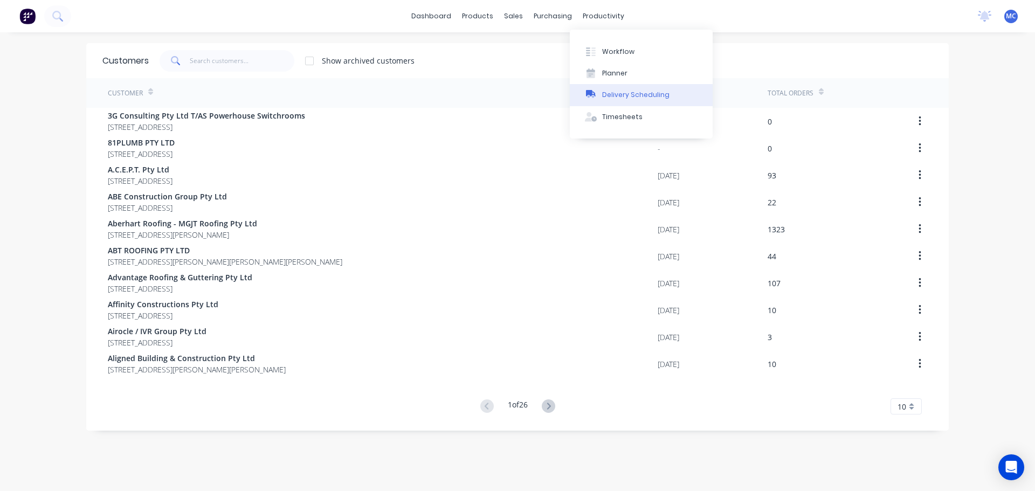
click at [627, 91] on div "Delivery Scheduling" at bounding box center [635, 95] width 67 height 10
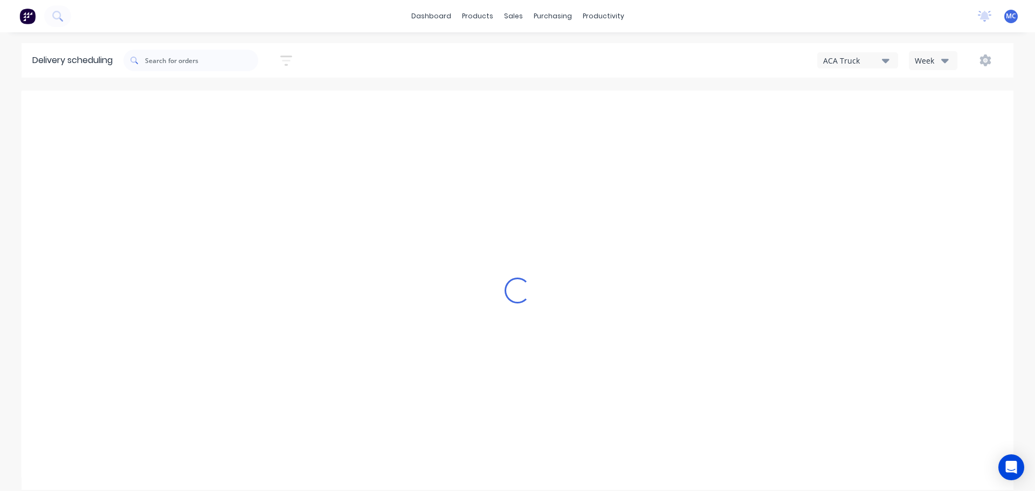
click at [291, 61] on icon "button" at bounding box center [286, 60] width 9 height 2
click at [234, 99] on input at bounding box center [237, 101] width 100 height 16
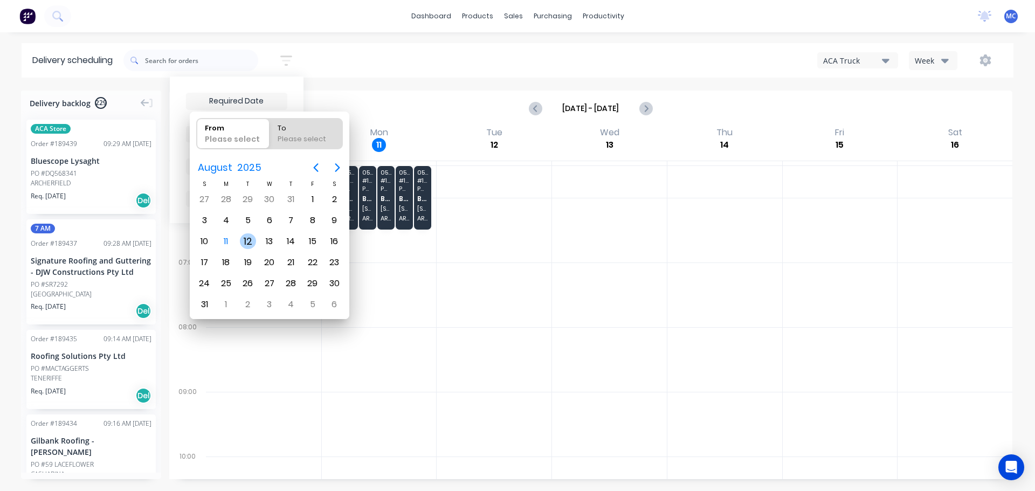
click at [247, 242] on div "12" at bounding box center [248, 241] width 16 height 16
type input "[DATE]"
radio input "false"
radio input "true"
click at [247, 242] on div "12" at bounding box center [248, 241] width 16 height 16
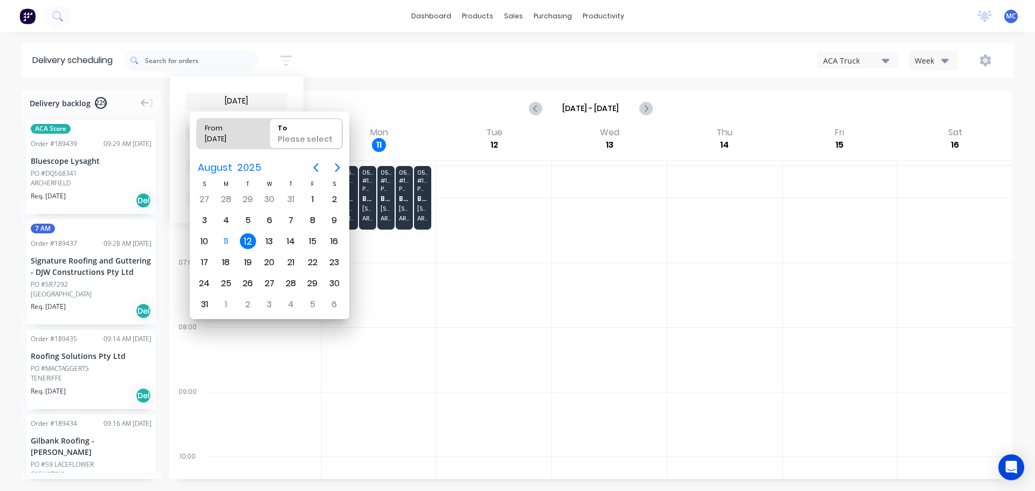
type input "[DATE] - [DATE]"
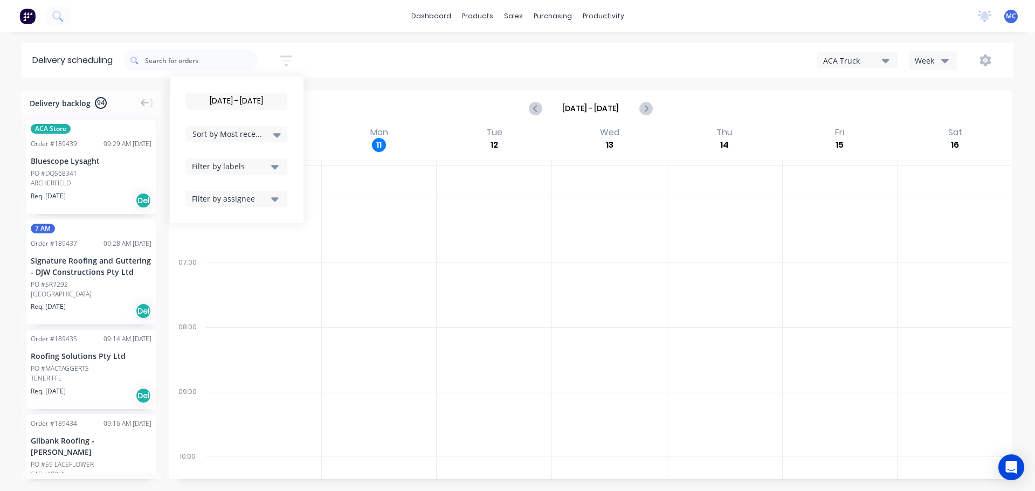
click at [279, 168] on icon "button" at bounding box center [275, 167] width 8 height 12
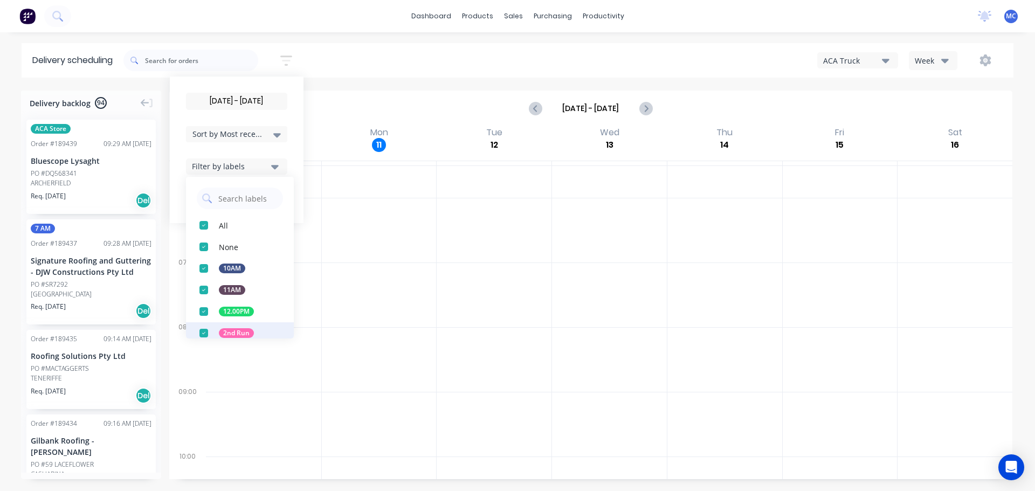
click at [207, 334] on div "button" at bounding box center [204, 333] width 22 height 22
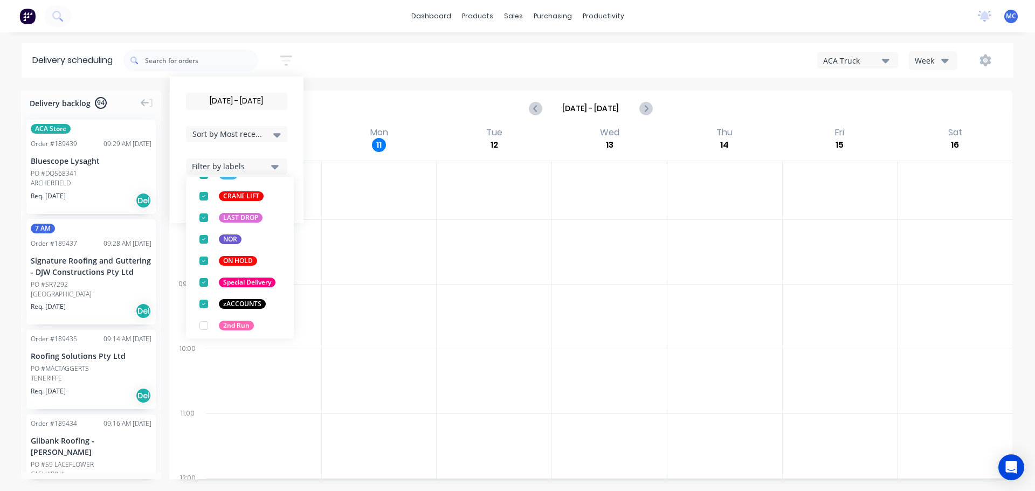
scroll to position [464, 0]
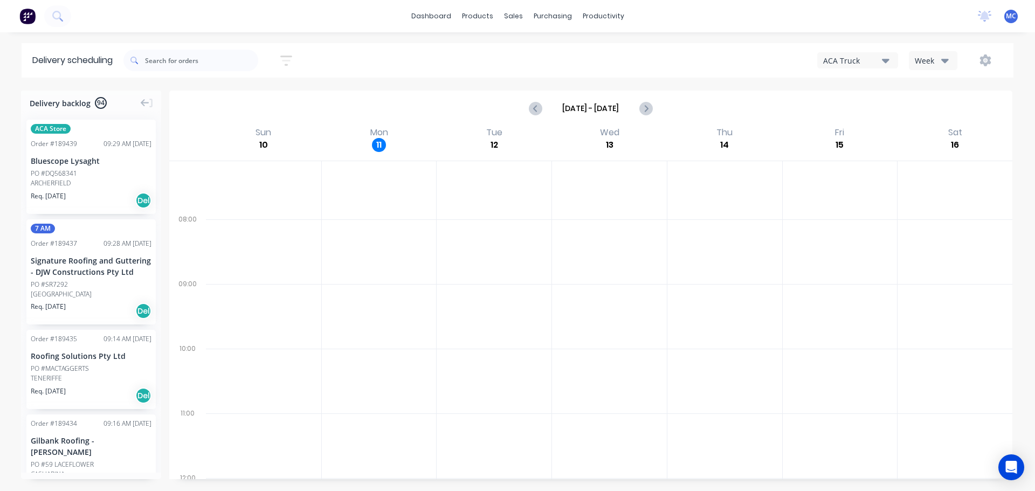
click at [341, 211] on div at bounding box center [379, 187] width 115 height 65
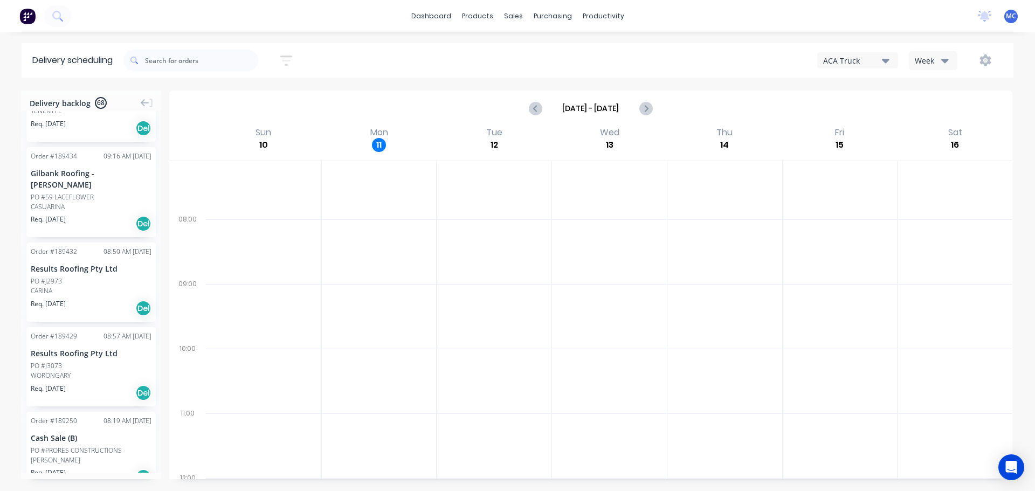
scroll to position [0, 0]
